Goal: Navigation & Orientation: Find specific page/section

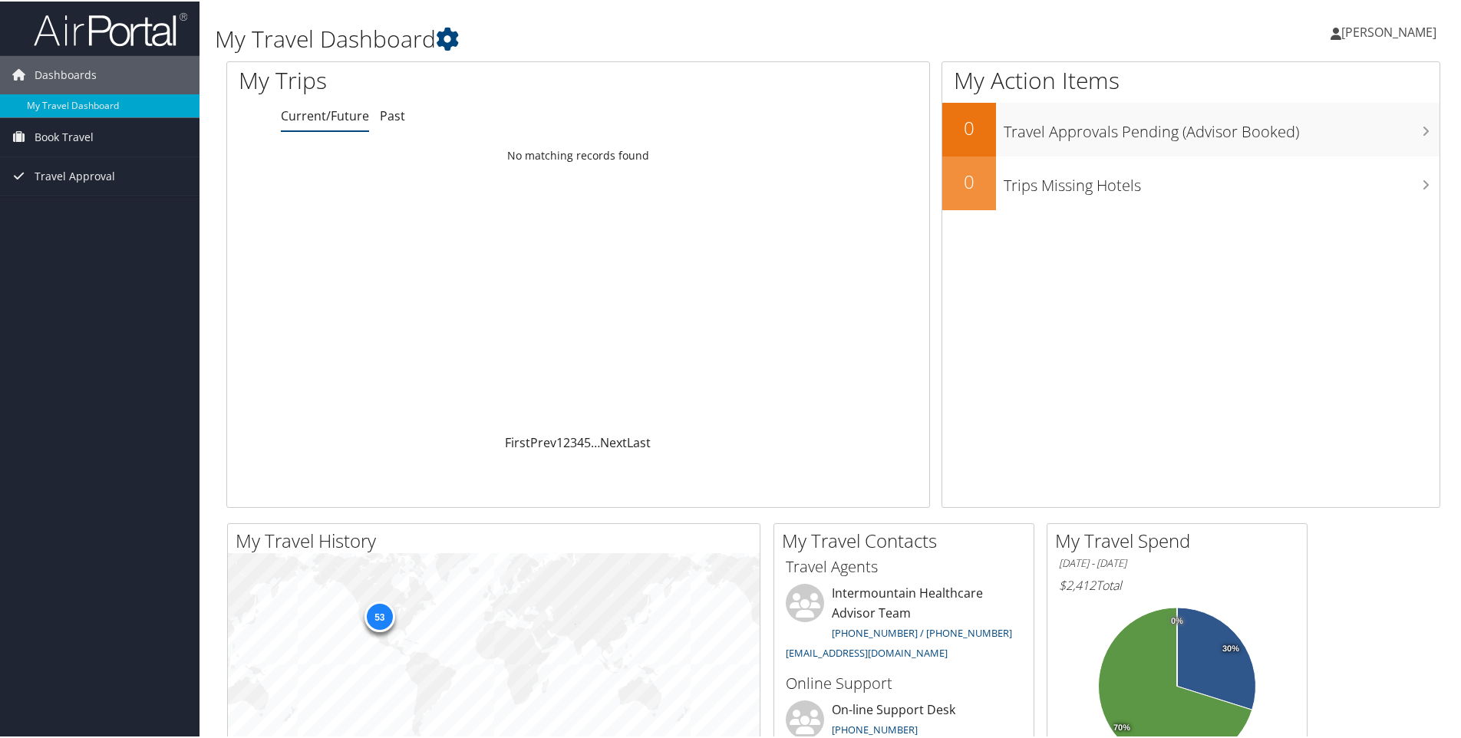
click at [1363, 30] on span "[PERSON_NAME]" at bounding box center [1388, 30] width 95 height 17
click at [1315, 133] on link "View Travel Profile" at bounding box center [1347, 137] width 171 height 26
